Goal: Task Accomplishment & Management: Manage account settings

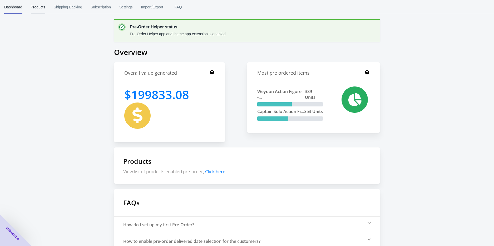
click at [32, 11] on span "Products" at bounding box center [38, 7] width 14 height 14
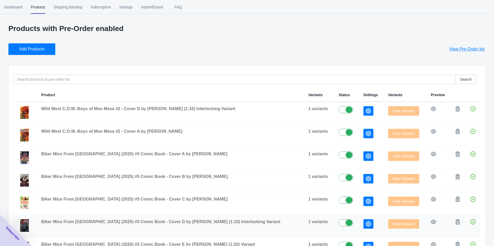
scroll to position [111, 0]
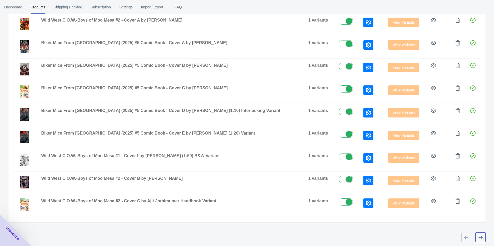
click at [481, 240] on button "button" at bounding box center [481, 237] width 10 height 9
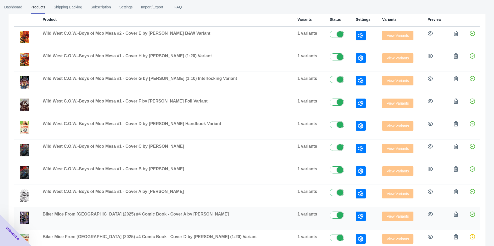
scroll to position [144, 0]
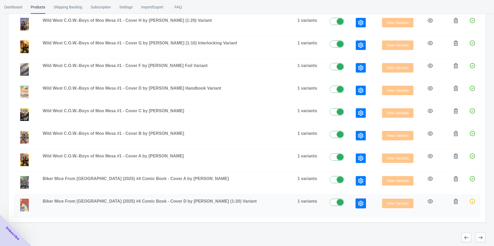
click at [358, 201] on icon "button" at bounding box center [360, 203] width 5 height 5
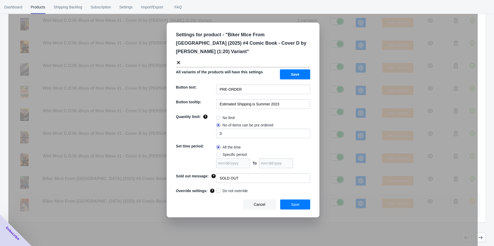
click at [346, 201] on div "Settings for product - " Biker Mice From [GEOGRAPHIC_DATA] (2025) #4 Comic Book…" at bounding box center [242, 136] width 469 height 246
click at [358, 201] on icon "button" at bounding box center [360, 203] width 5 height 5
click at [369, 212] on div "Settings for product - " Biker Mice From [GEOGRAPHIC_DATA] (2025) #4 Comic Book…" at bounding box center [242, 136] width 469 height 246
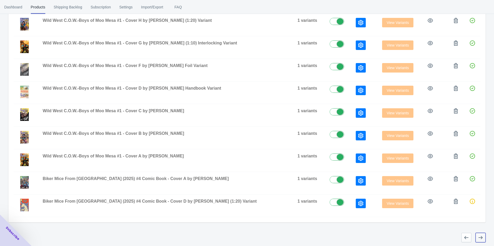
click at [479, 236] on icon "button" at bounding box center [480, 237] width 5 height 5
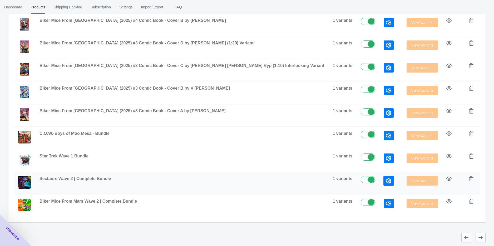
click at [384, 180] on button "button" at bounding box center [389, 180] width 10 height 9
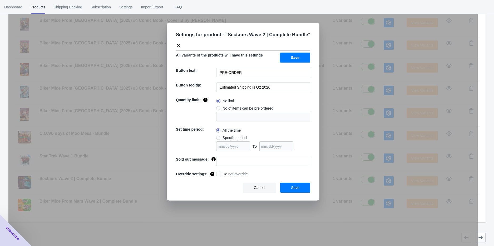
click at [357, 180] on div "Settings for product - " Sectaurs Wave 2 | Complete Bundle " All variants of th…" at bounding box center [242, 136] width 469 height 246
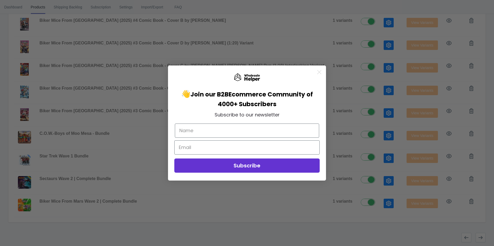
click at [317, 71] on circle "Close dialog" at bounding box center [319, 72] width 9 height 9
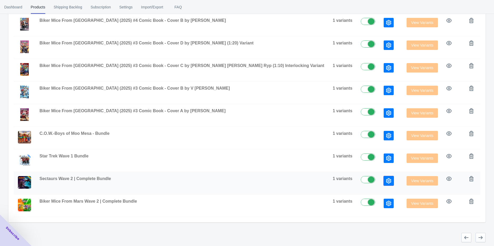
click at [386, 181] on icon "button" at bounding box center [388, 181] width 5 height 5
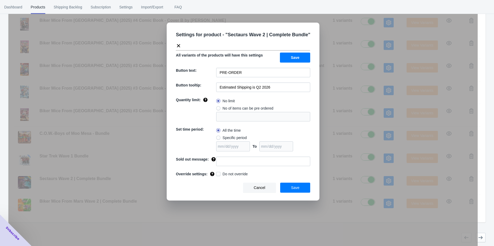
click at [273, 96] on div "Settings for product - " Sectaurs Wave 2 | Complete Bundle " All variants of th…" at bounding box center [243, 112] width 153 height 178
click at [285, 57] on button "Save" at bounding box center [295, 58] width 30 height 10
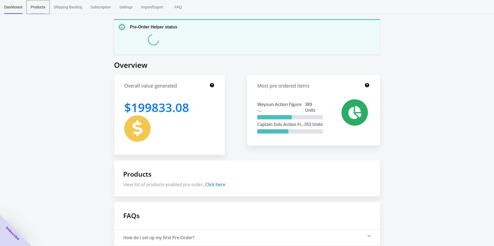
click at [43, 9] on span "Products" at bounding box center [38, 7] width 14 height 14
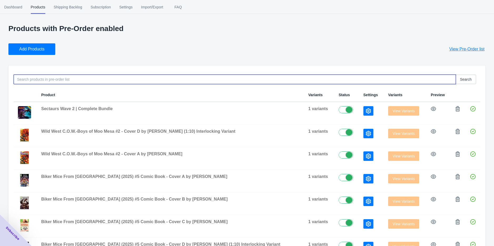
click at [62, 82] on input at bounding box center [235, 79] width 442 height 9
type input "sectaurs"
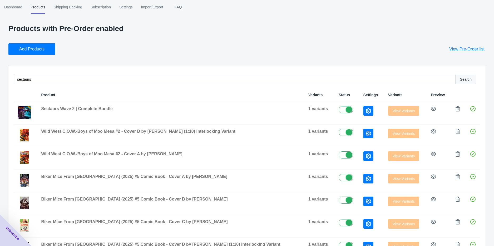
click at [461, 77] on span "Search" at bounding box center [466, 79] width 12 height 4
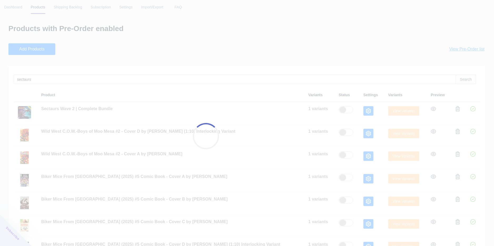
checkbox input "false"
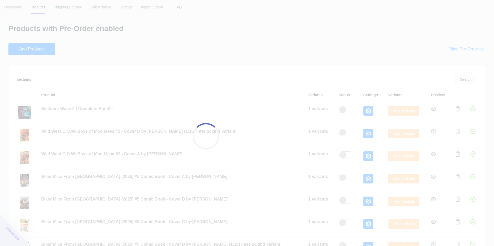
checkbox input "false"
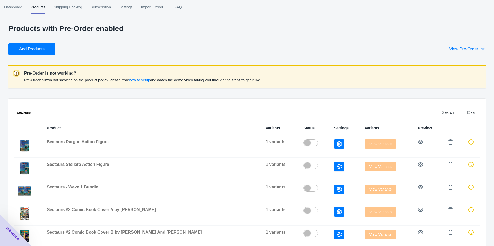
click at [28, 56] on div "Products with Pre-Order enabled Add Products View Pre-Order list Pre-Order is n…" at bounding box center [246, 206] width 477 height 365
click at [31, 50] on span "Add Products" at bounding box center [31, 49] width 25 height 5
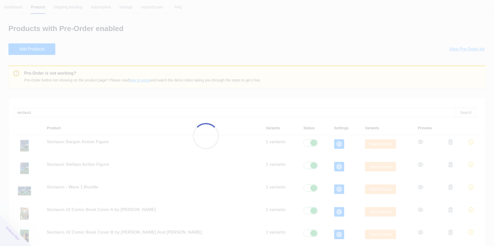
checkbox input "true"
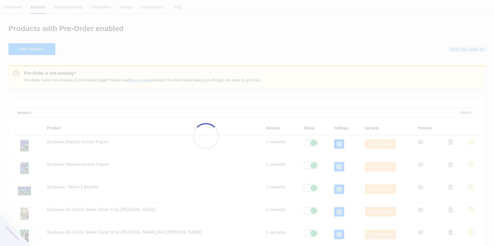
checkbox input "true"
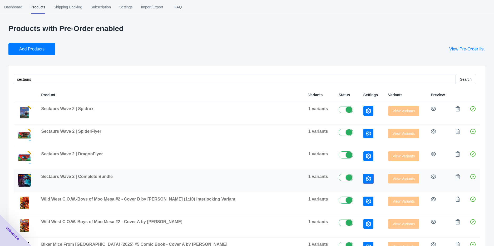
click at [363, 181] on button "button" at bounding box center [368, 178] width 10 height 9
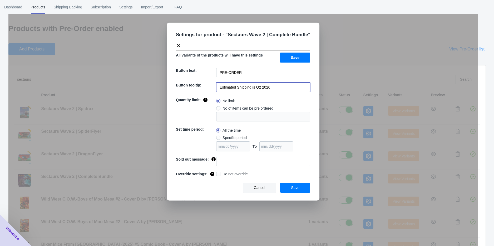
click at [279, 88] on input "Estimated Shipping is Q2 2026" at bounding box center [263, 87] width 94 height 9
click at [298, 188] on span "Save" at bounding box center [295, 188] width 8 height 4
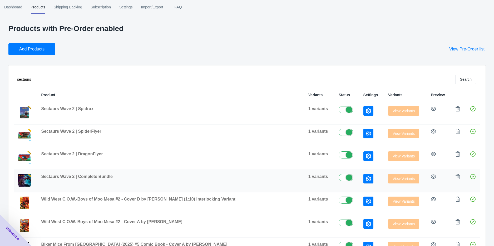
click at [339, 177] on label at bounding box center [347, 177] width 17 height 6
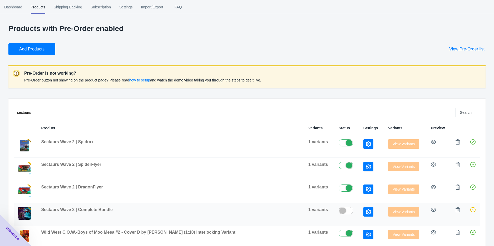
click at [339, 209] on label at bounding box center [347, 211] width 17 height 6
checkbox input "true"
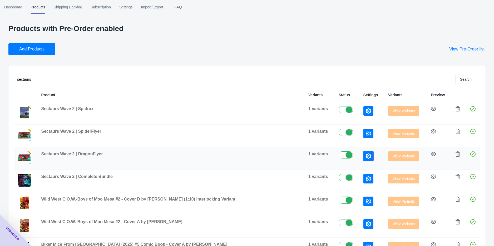
click at [366, 156] on icon "button" at bounding box center [368, 156] width 5 height 5
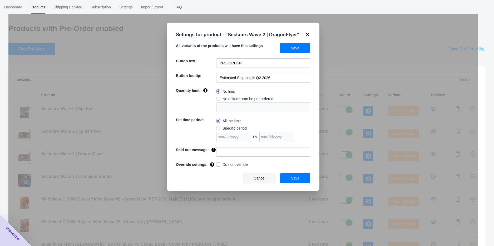
click at [354, 136] on div "Settings for product - " Sectaurs Wave 2 | DragonFlyer " All variants of the pr…" at bounding box center [242, 136] width 469 height 246
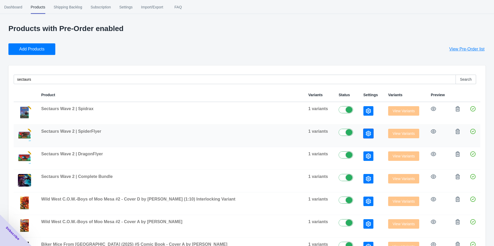
click at [366, 135] on icon "button" at bounding box center [368, 133] width 5 height 5
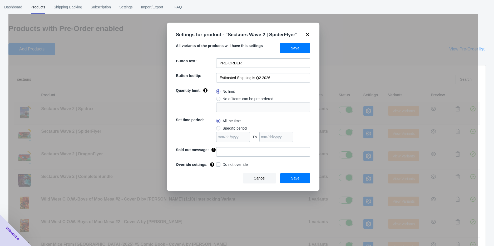
click at [353, 114] on div "Settings for product - " Sectaurs Wave 2 | SpiderFlyer " All variants of the pr…" at bounding box center [242, 136] width 469 height 246
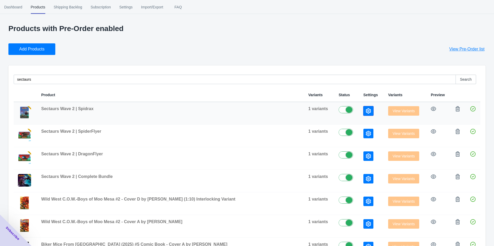
click at [366, 113] on icon "button" at bounding box center [368, 110] width 5 height 5
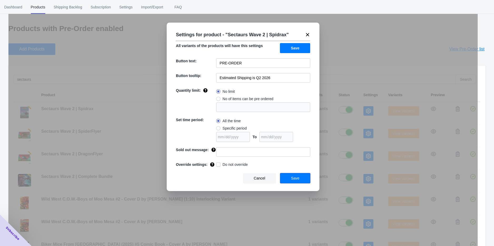
click at [304, 179] on button "Save" at bounding box center [295, 179] width 30 height 10
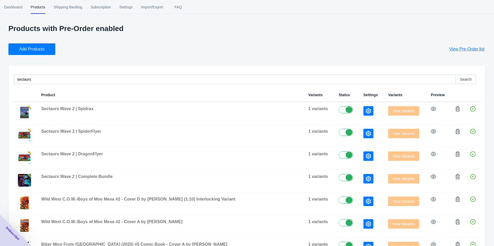
click at [153, 54] on div "Add Products View Pre-Order list" at bounding box center [244, 47] width 481 height 16
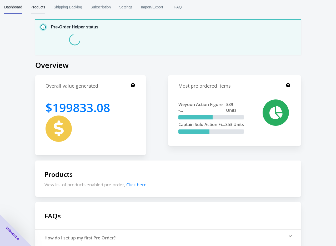
click at [36, 3] on span "Products" at bounding box center [38, 7] width 14 height 14
